Goal: Transaction & Acquisition: Book appointment/travel/reservation

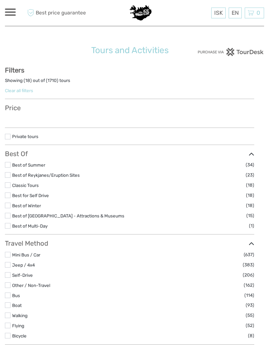
select select
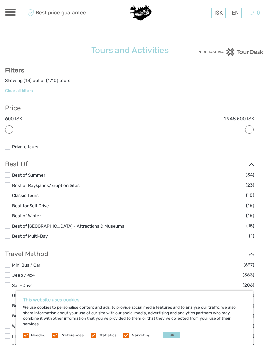
click at [13, 278] on link "Jeep / 4x4" at bounding box center [23, 275] width 23 height 5
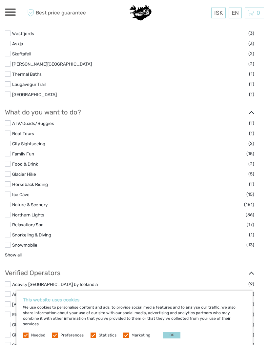
scroll to position [413, 0]
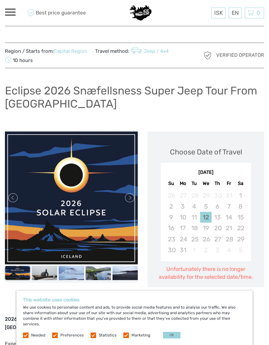
click at [132, 199] on link at bounding box center [129, 198] width 10 height 10
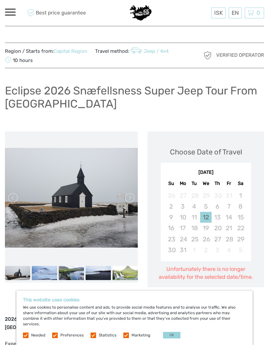
click at [131, 200] on link at bounding box center [129, 198] width 10 height 10
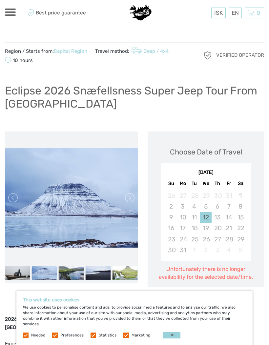
click at [129, 198] on link at bounding box center [129, 198] width 10 height 10
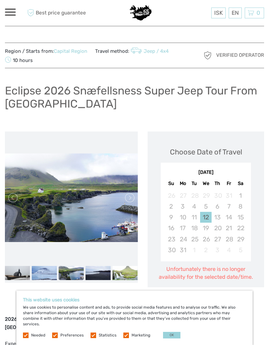
click at [129, 200] on link at bounding box center [129, 198] width 10 height 10
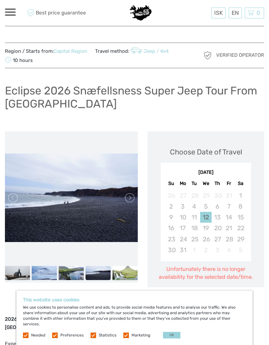
click at [131, 199] on link at bounding box center [129, 198] width 10 height 10
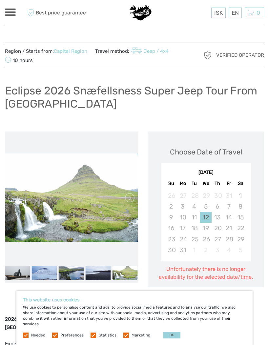
click at [126, 200] on link at bounding box center [129, 198] width 10 height 10
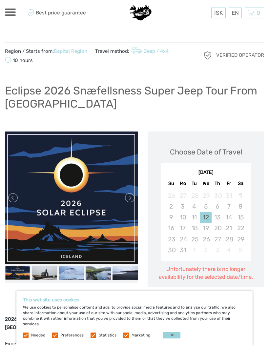
click at [169, 337] on button "OK" at bounding box center [171, 335] width 17 height 7
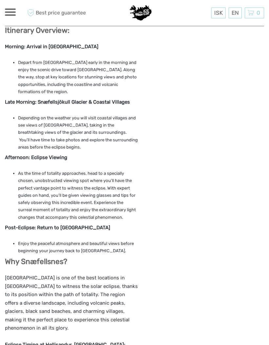
scroll to position [584, 0]
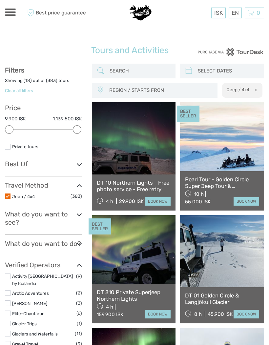
select select
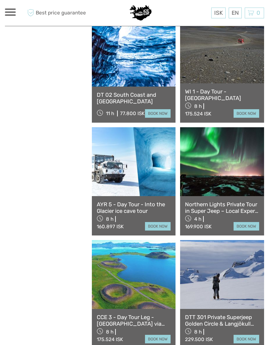
scroll to position [765, 0]
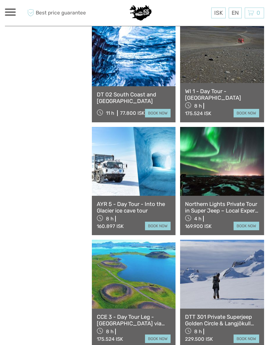
click at [144, 295] on link at bounding box center [134, 274] width 84 height 69
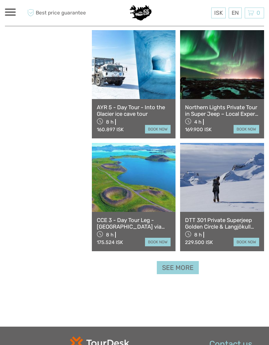
scroll to position [863, 0]
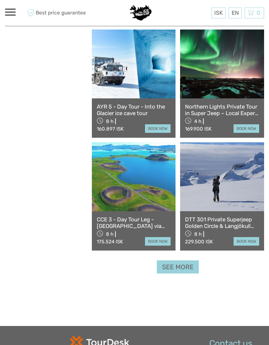
click at [176, 264] on link "See more" at bounding box center [178, 266] width 42 height 13
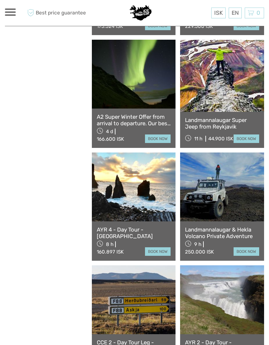
scroll to position [1080, 0]
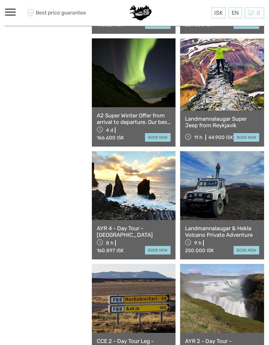
click at [216, 219] on link at bounding box center [222, 185] width 84 height 69
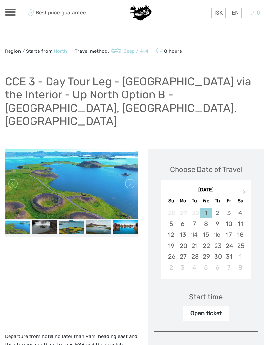
click at [129, 178] on link at bounding box center [129, 183] width 10 height 10
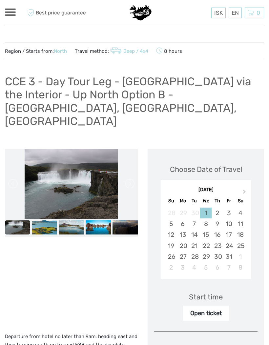
click at [129, 178] on link at bounding box center [129, 183] width 10 height 10
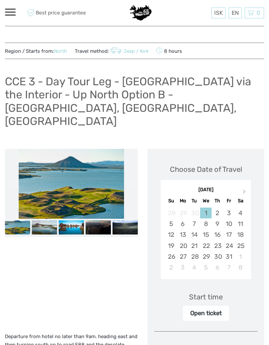
click at [133, 178] on link at bounding box center [129, 183] width 10 height 10
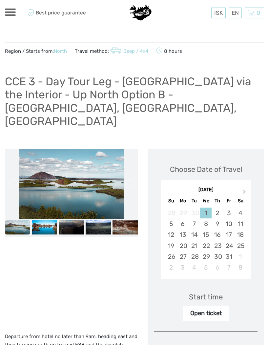
click at [132, 178] on link at bounding box center [129, 183] width 10 height 10
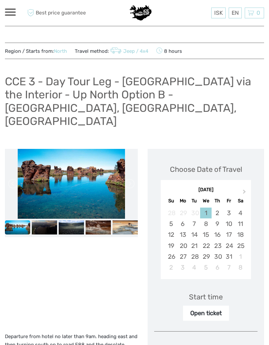
click at [132, 178] on link at bounding box center [129, 183] width 10 height 10
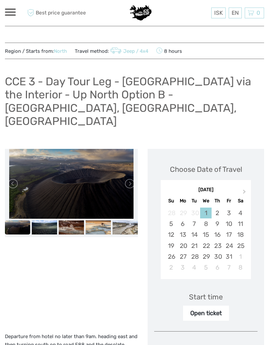
click at [133, 178] on link at bounding box center [129, 183] width 10 height 10
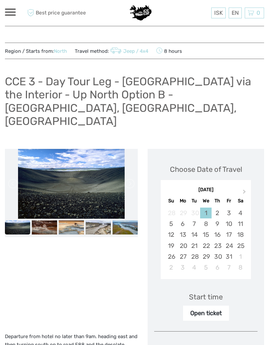
click at [134, 178] on link at bounding box center [129, 183] width 10 height 10
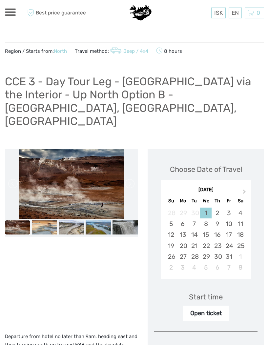
click at [128, 178] on link at bounding box center [129, 183] width 10 height 10
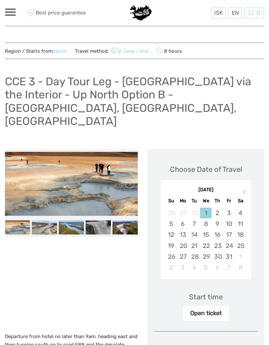
click at [134, 178] on link at bounding box center [129, 183] width 10 height 10
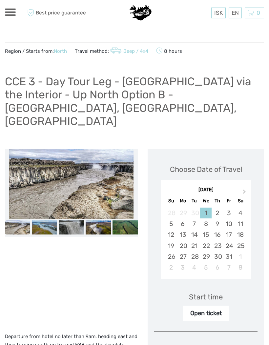
click at [132, 178] on link at bounding box center [129, 183] width 10 height 10
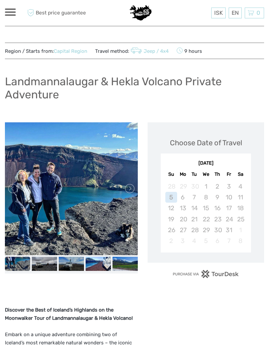
click at [129, 191] on link at bounding box center [129, 188] width 10 height 10
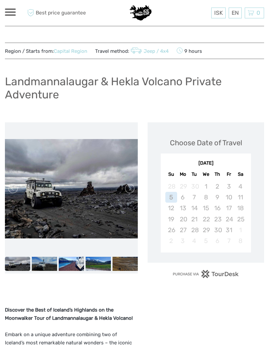
click at [131, 189] on link at bounding box center [129, 188] width 10 height 10
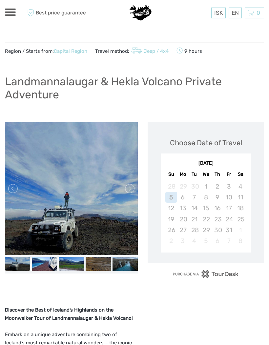
click at [131, 189] on link at bounding box center [129, 188] width 10 height 10
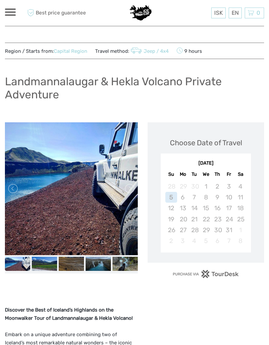
click at [129, 189] on link at bounding box center [129, 188] width 10 height 10
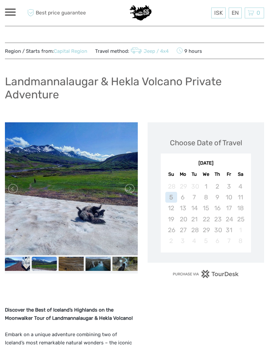
click at [128, 191] on link at bounding box center [129, 188] width 10 height 10
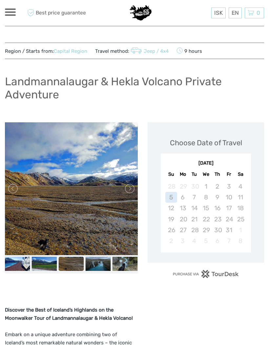
click at [128, 191] on link at bounding box center [129, 188] width 10 height 10
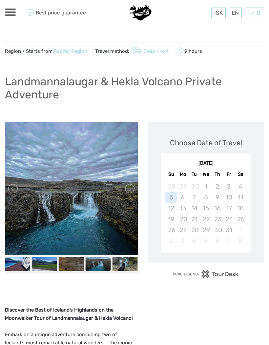
click at [130, 190] on link at bounding box center [129, 188] width 10 height 10
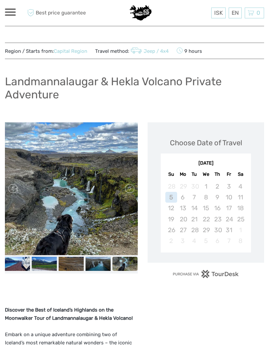
click at [134, 189] on link at bounding box center [129, 188] width 10 height 10
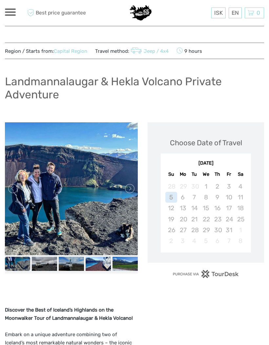
click at [132, 191] on link at bounding box center [129, 188] width 10 height 10
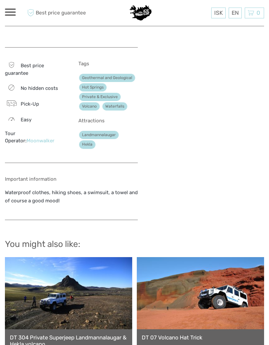
scroll to position [488, 0]
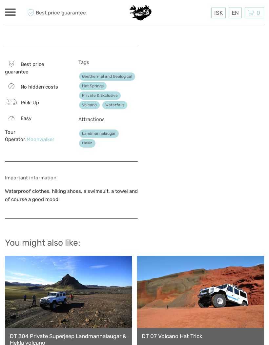
click at [225, 299] on link at bounding box center [200, 292] width 127 height 72
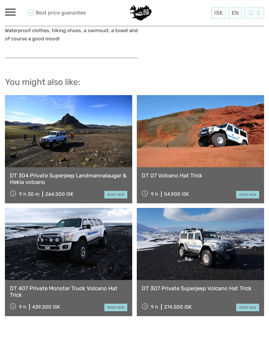
scroll to position [649, 0]
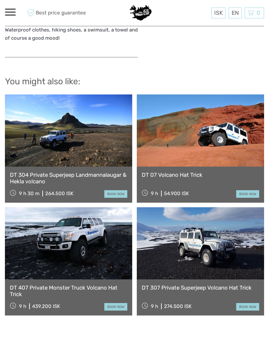
click at [87, 250] on link at bounding box center [68, 243] width 127 height 72
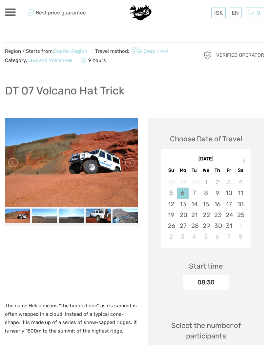
click at [129, 166] on link at bounding box center [129, 162] width 10 height 10
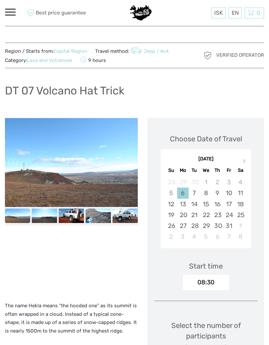
click at [127, 167] on link at bounding box center [129, 162] width 10 height 10
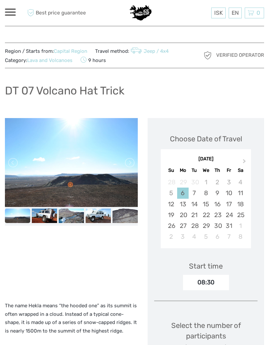
click at [133, 171] on img at bounding box center [71, 162] width 133 height 89
click at [129, 166] on link at bounding box center [129, 162] width 10 height 10
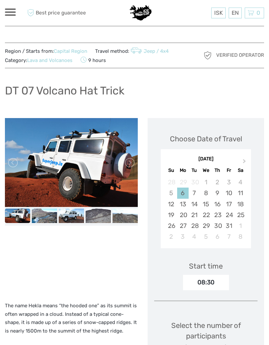
click at [129, 165] on link at bounding box center [129, 162] width 10 height 10
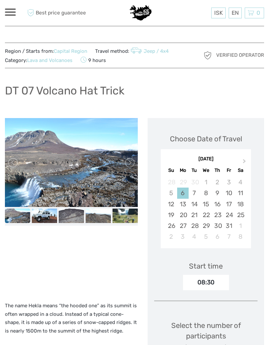
click at [130, 163] on link at bounding box center [129, 162] width 10 height 10
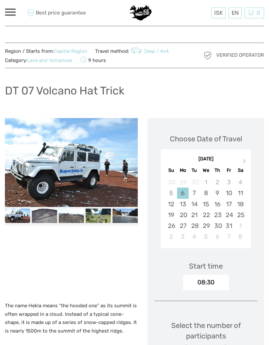
click at [133, 160] on link at bounding box center [129, 162] width 10 height 10
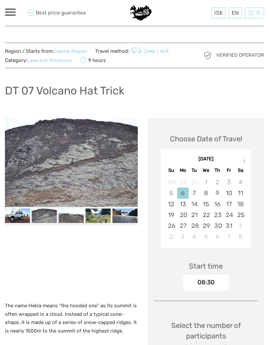
click at [132, 161] on link at bounding box center [129, 162] width 10 height 10
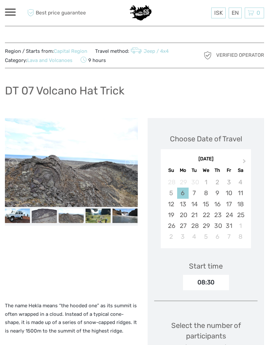
click at [134, 161] on link at bounding box center [129, 162] width 10 height 10
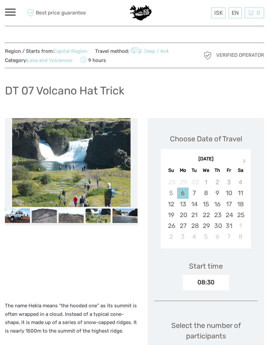
click at [127, 162] on link at bounding box center [129, 162] width 10 height 10
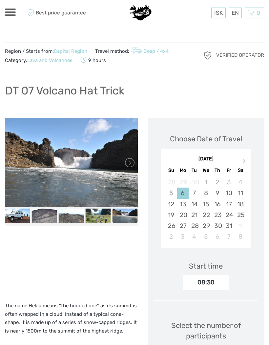
click at [128, 163] on link at bounding box center [129, 162] width 10 height 10
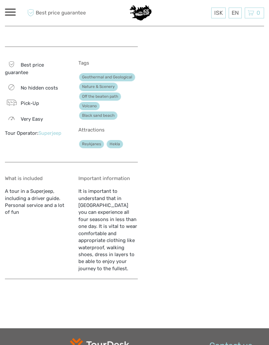
scroll to position [573, 0]
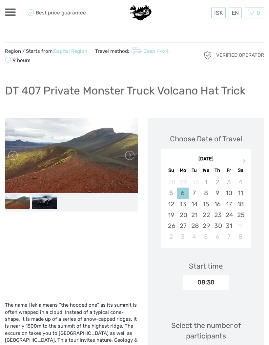
click at [131, 157] on link at bounding box center [129, 155] width 10 height 10
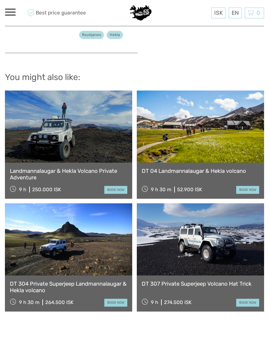
scroll to position [501, 0]
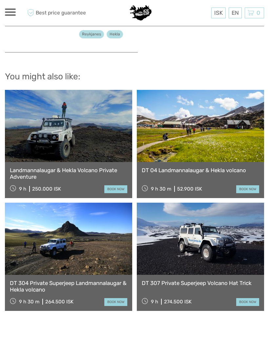
click at [214, 255] on link at bounding box center [200, 239] width 127 height 72
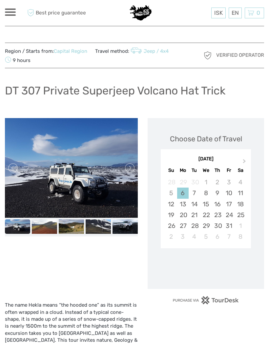
click at [127, 169] on link at bounding box center [129, 168] width 10 height 10
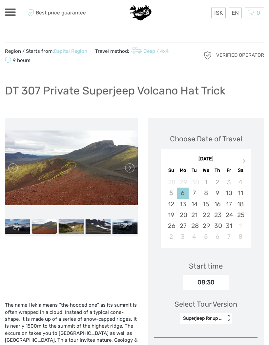
click at [128, 169] on link at bounding box center [129, 168] width 10 height 10
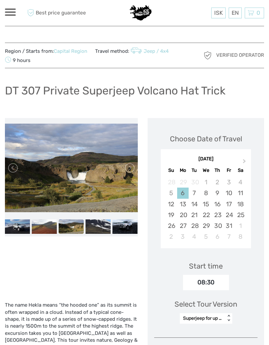
click at [128, 165] on link at bounding box center [129, 168] width 10 height 10
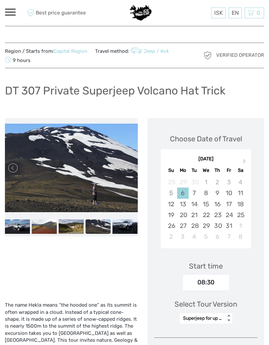
click at [128, 165] on link at bounding box center [129, 168] width 10 height 10
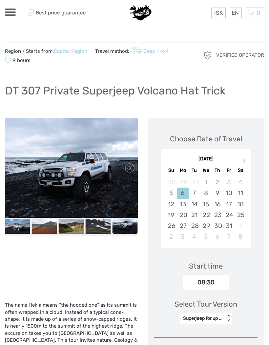
click at [133, 164] on link at bounding box center [129, 168] width 10 height 10
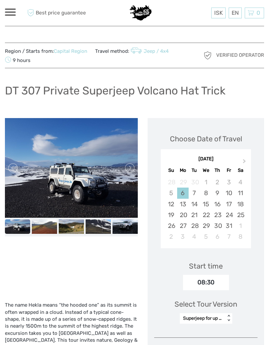
click at [129, 168] on link at bounding box center [129, 168] width 10 height 10
